Goal: Task Accomplishment & Management: Use online tool/utility

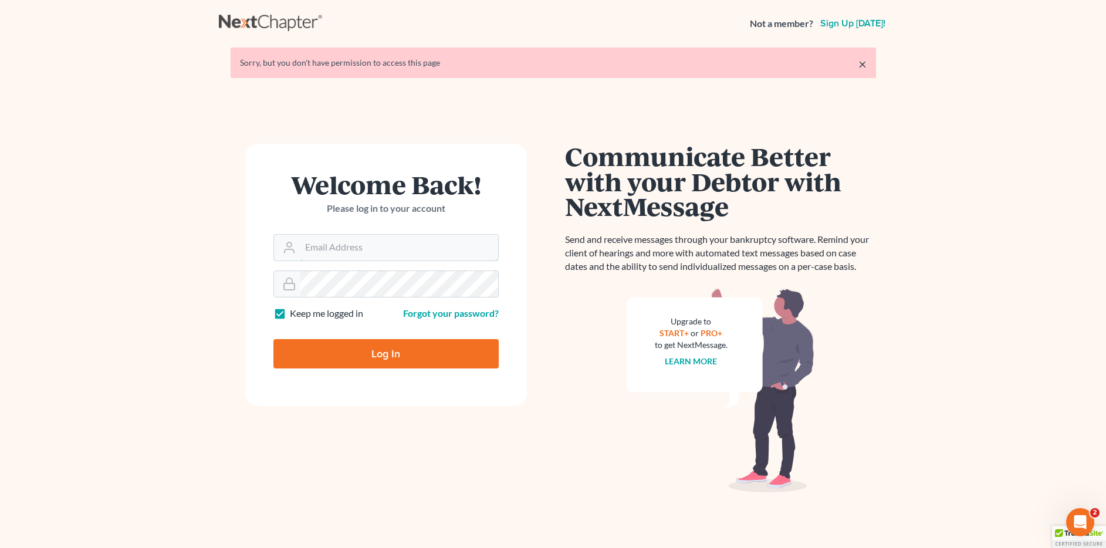
type input "[EMAIL_ADDRESS][DOMAIN_NAME]"
click at [381, 360] on input "Log In" at bounding box center [386, 353] width 225 height 29
type input "Thinking..."
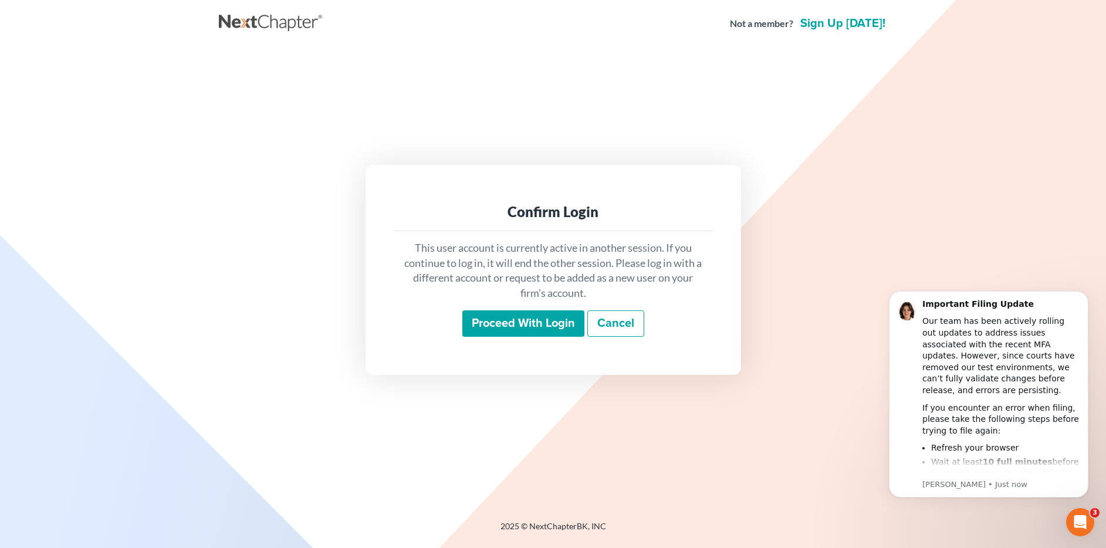
click at [560, 326] on input "Proceed with login" at bounding box center [524, 324] width 122 height 27
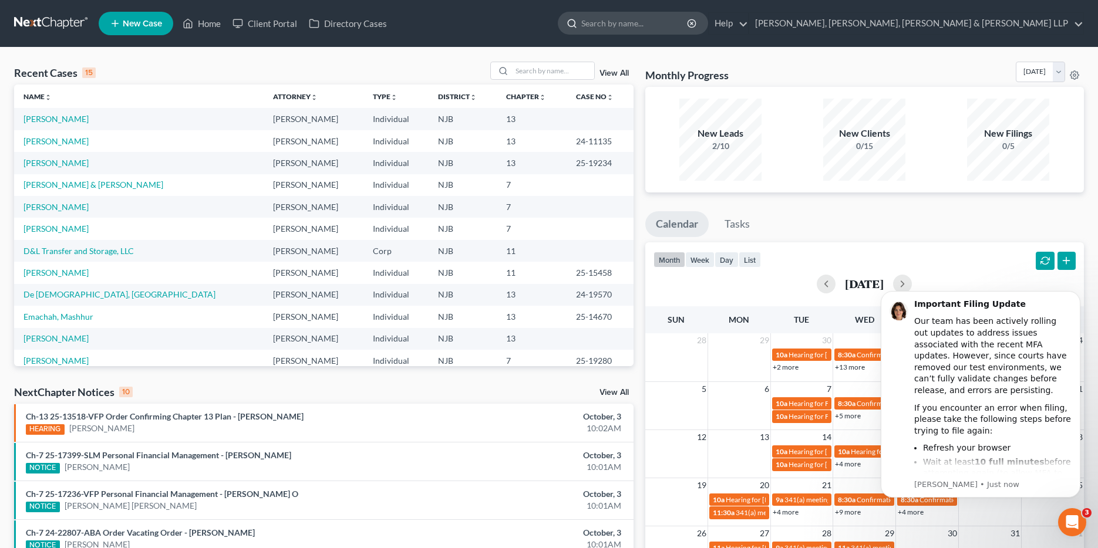
click at [689, 22] on input "search" at bounding box center [634, 23] width 107 height 22
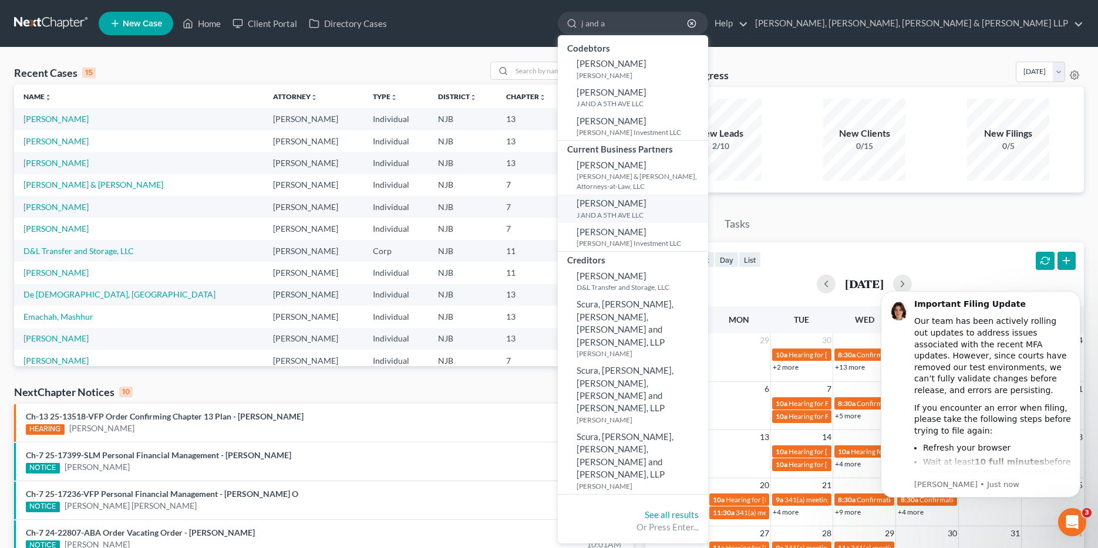
type input "j and a"
click at [705, 210] on small "J AND A 5TH AVE LLC" at bounding box center [640, 215] width 129 height 10
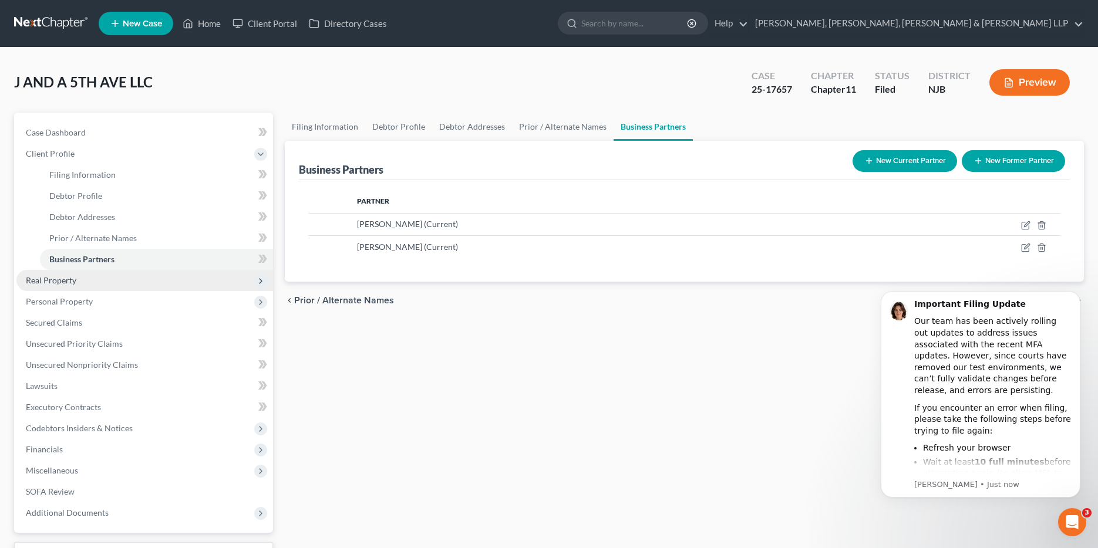
click at [55, 281] on span "Real Property" at bounding box center [51, 280] width 50 height 10
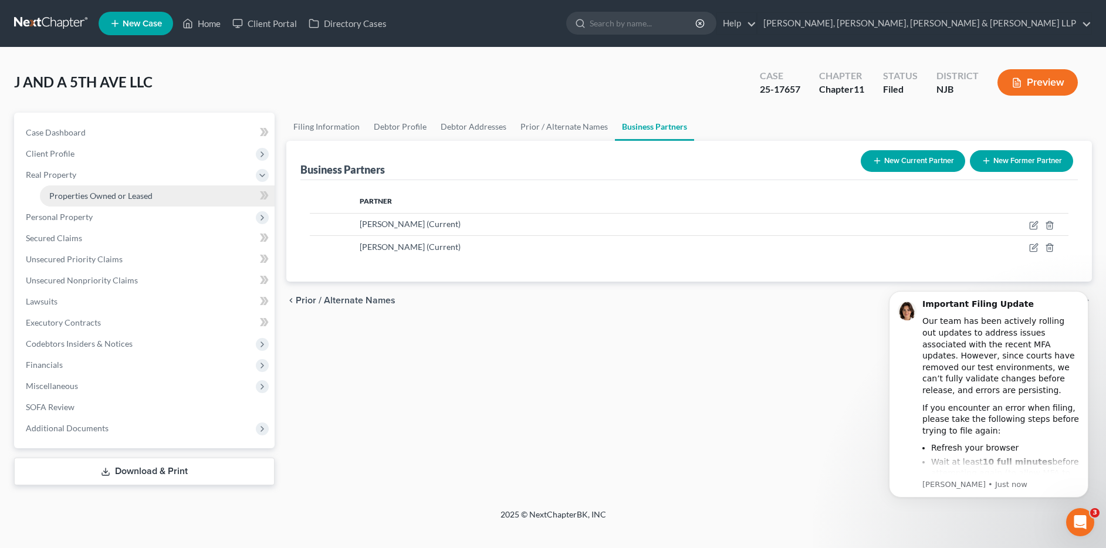
click at [95, 200] on span "Properties Owned or Leased" at bounding box center [100, 196] width 103 height 10
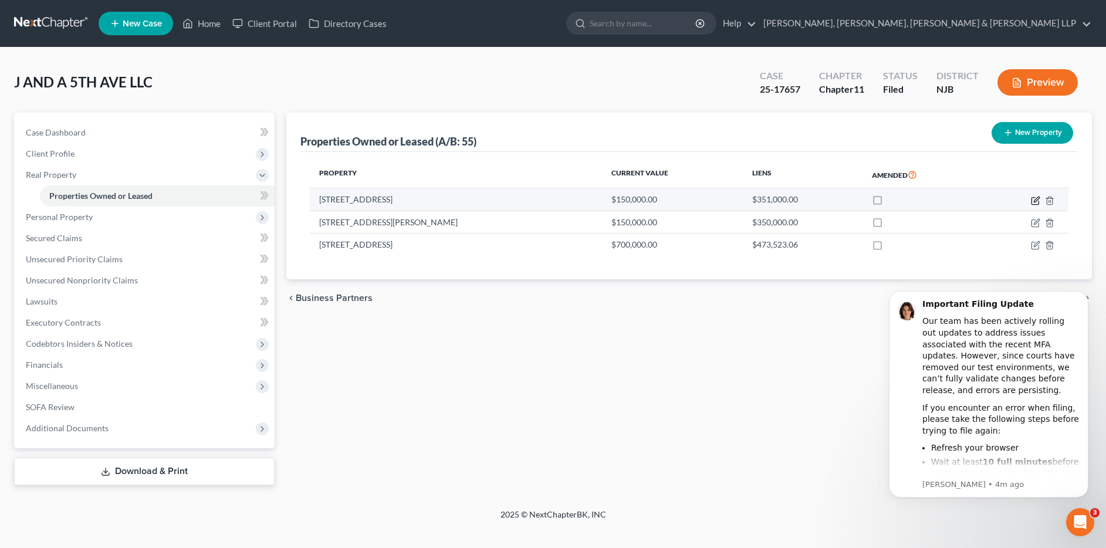
click at [1035, 198] on icon "button" at bounding box center [1035, 200] width 9 height 9
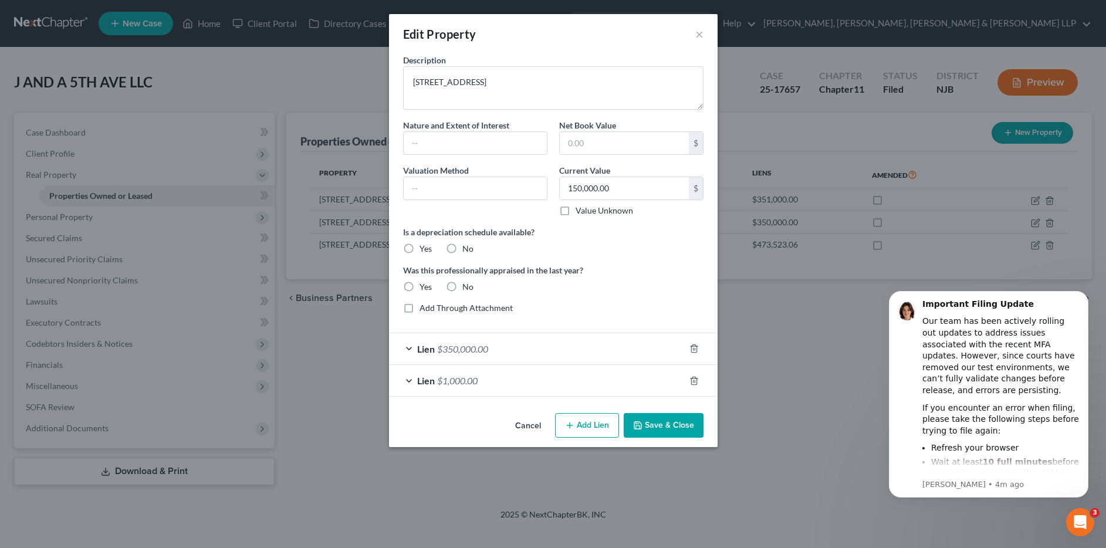
click at [465, 350] on span "$350,000.00" at bounding box center [462, 348] width 51 height 11
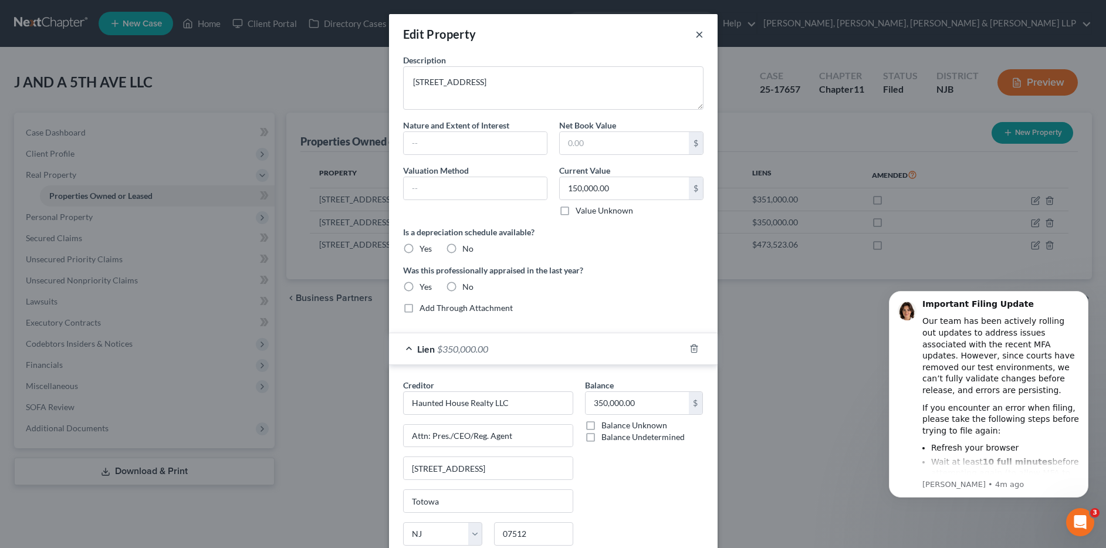
click at [696, 33] on button "×" at bounding box center [700, 34] width 8 height 14
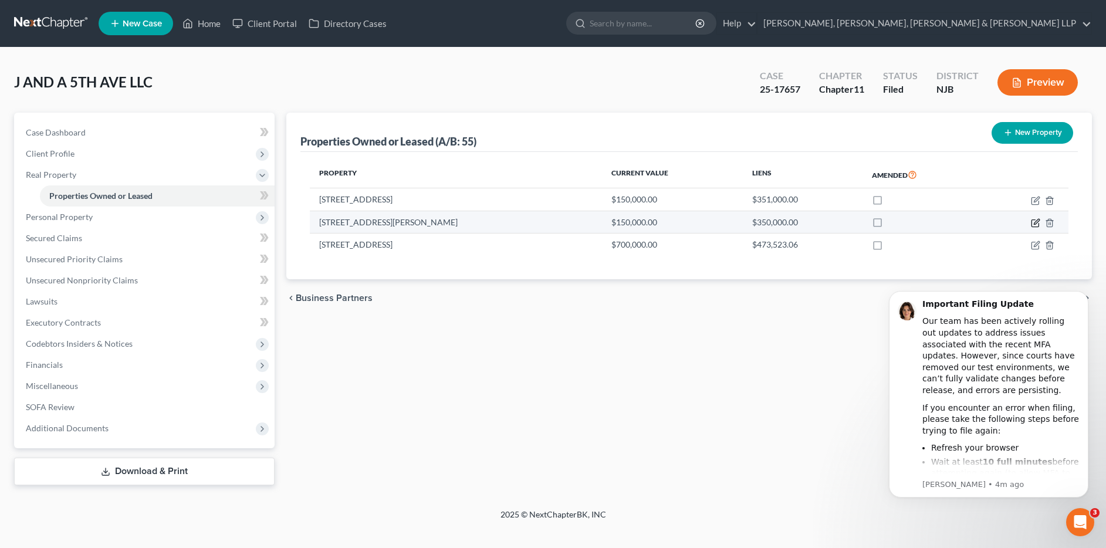
click at [1038, 226] on icon "button" at bounding box center [1035, 222] width 9 height 9
select select "33"
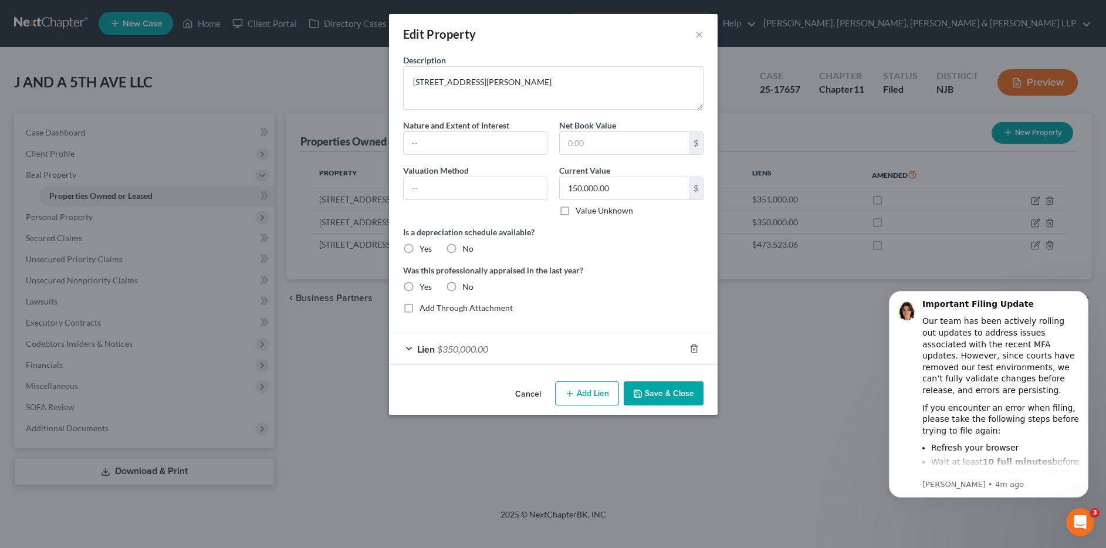
click at [464, 350] on span "$350,000.00" at bounding box center [462, 348] width 51 height 11
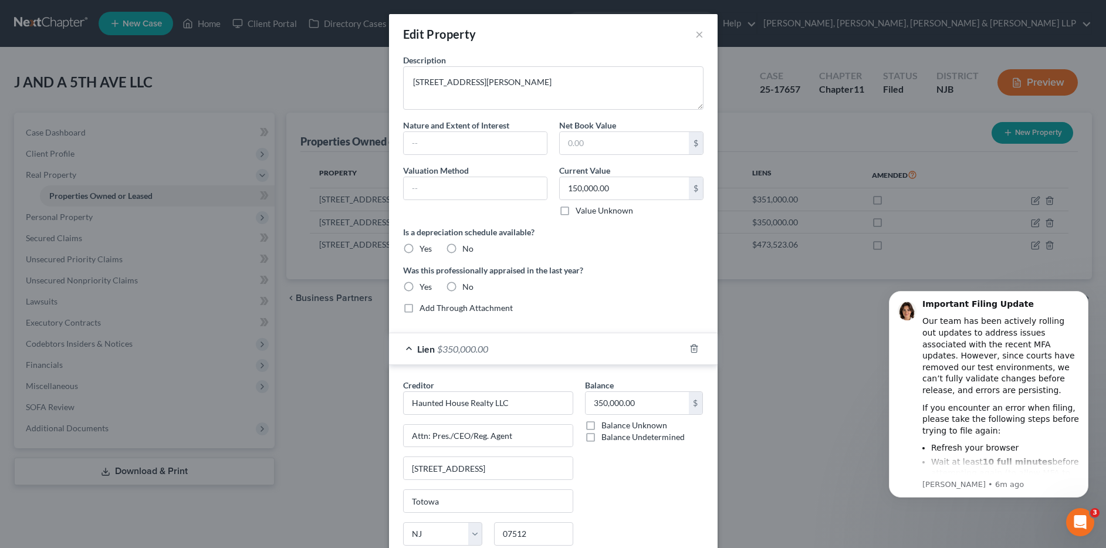
click at [491, 345] on div "Lien $350,000.00" at bounding box center [537, 348] width 296 height 31
